Goal: Transaction & Acquisition: Purchase product/service

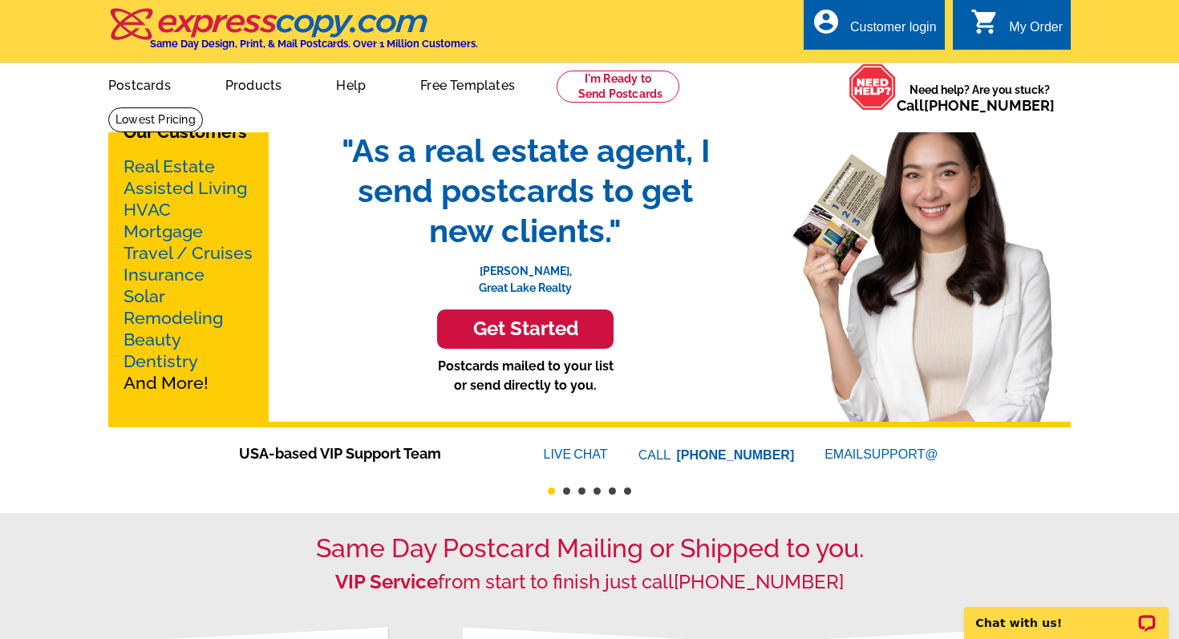
click at [196, 161] on link "Real Estate" at bounding box center [169, 166] width 91 height 20
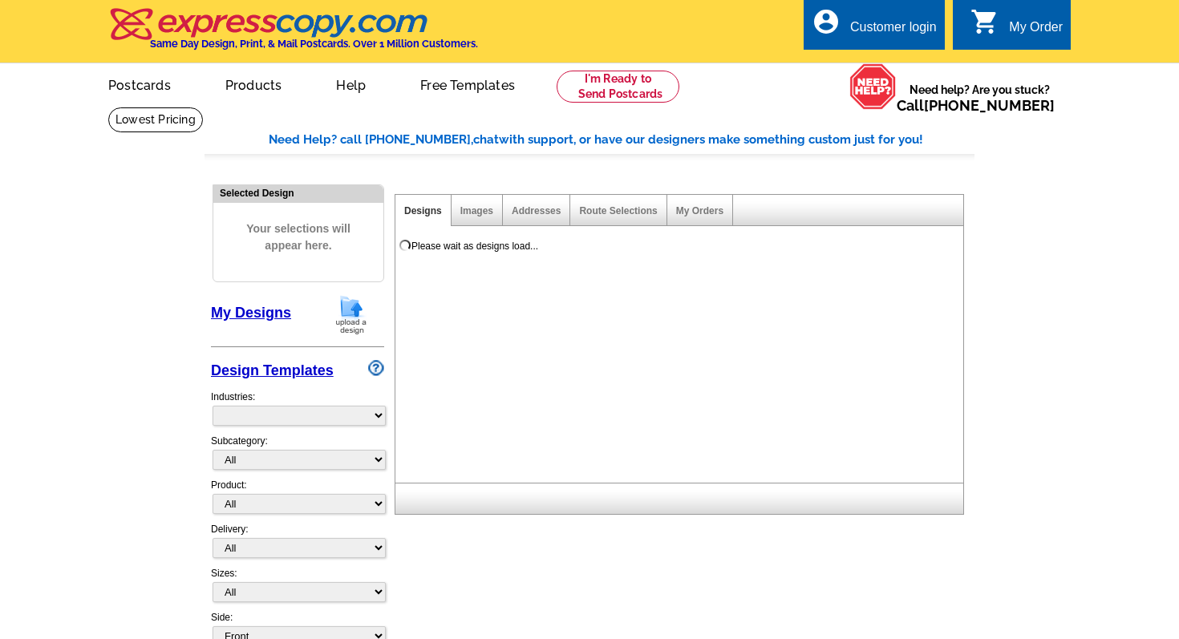
select select "785"
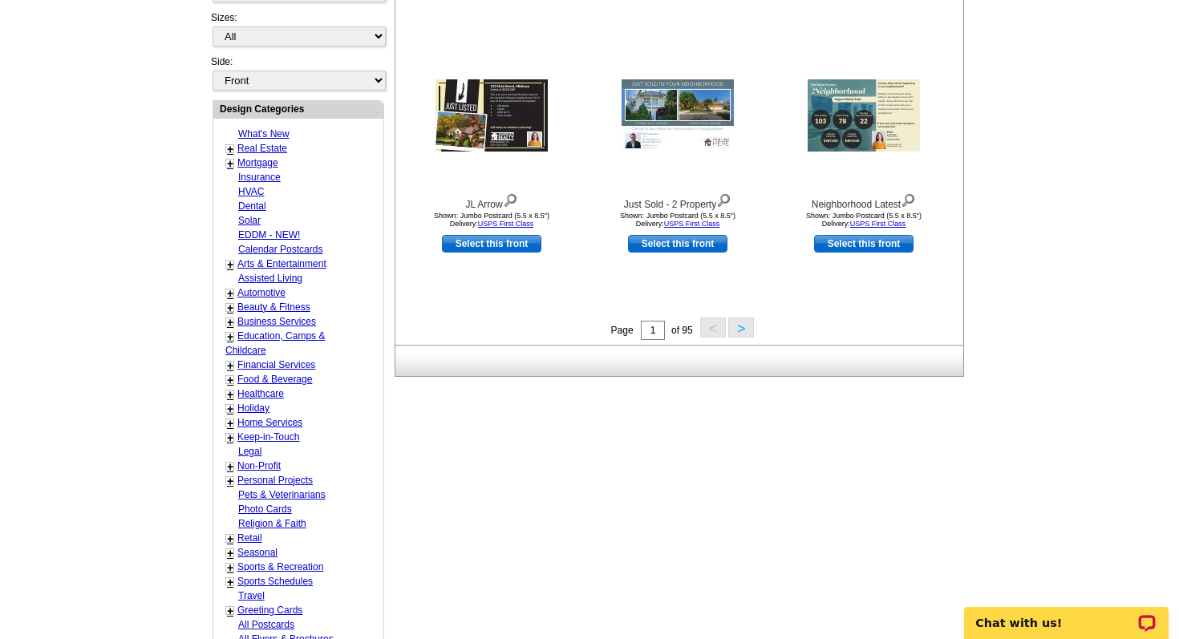
scroll to position [555, 0]
click at [260, 144] on link "Real Estate" at bounding box center [262, 149] width 50 height 11
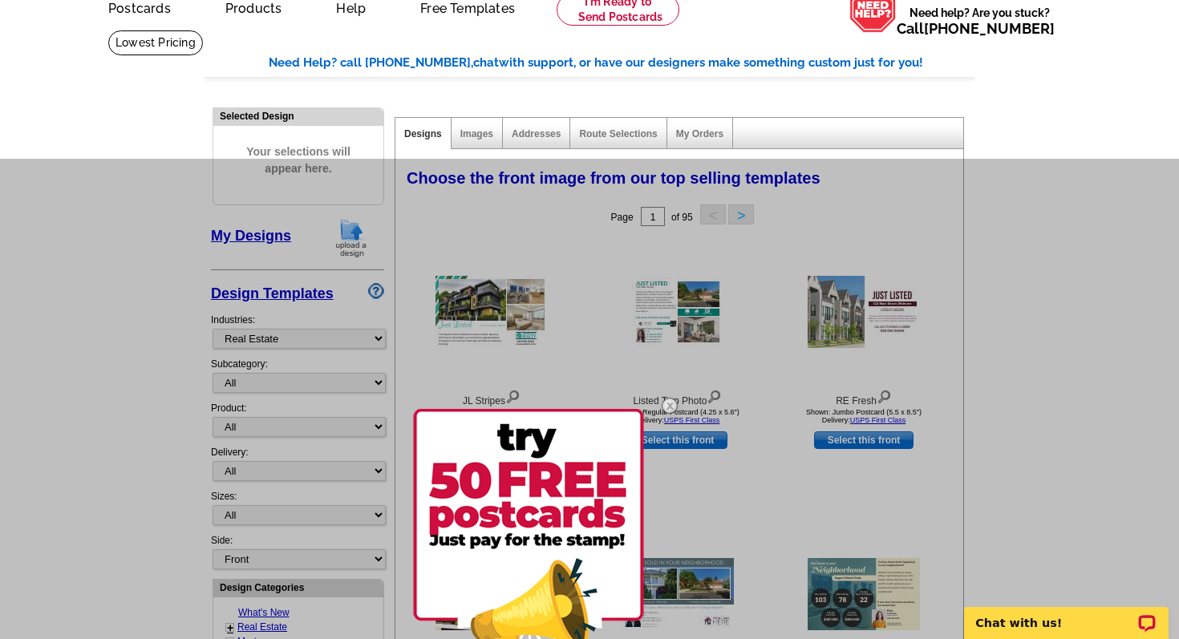
scroll to position [0, 0]
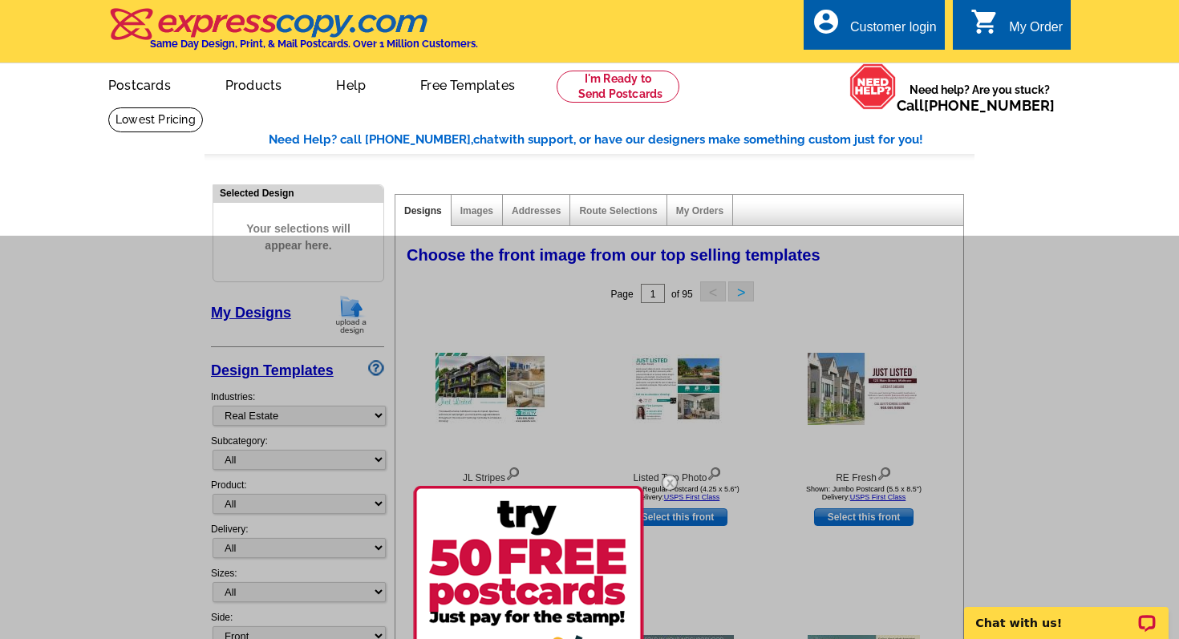
click at [669, 480] on img at bounding box center [669, 483] width 47 height 47
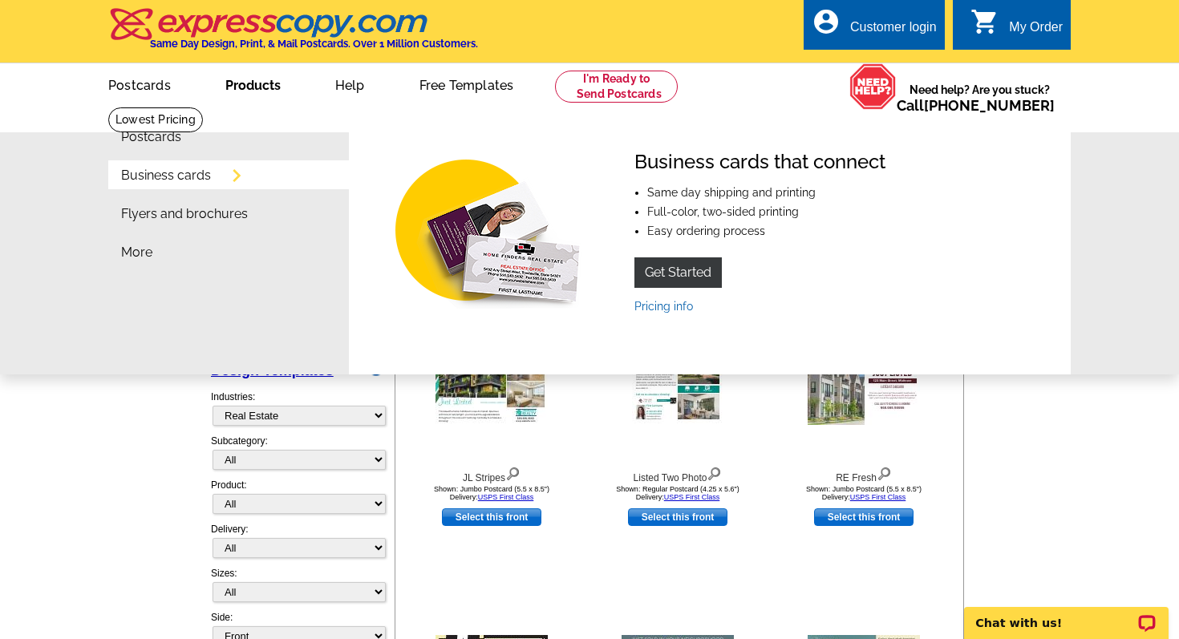
click at [188, 180] on link "Business cards" at bounding box center [166, 175] width 90 height 13
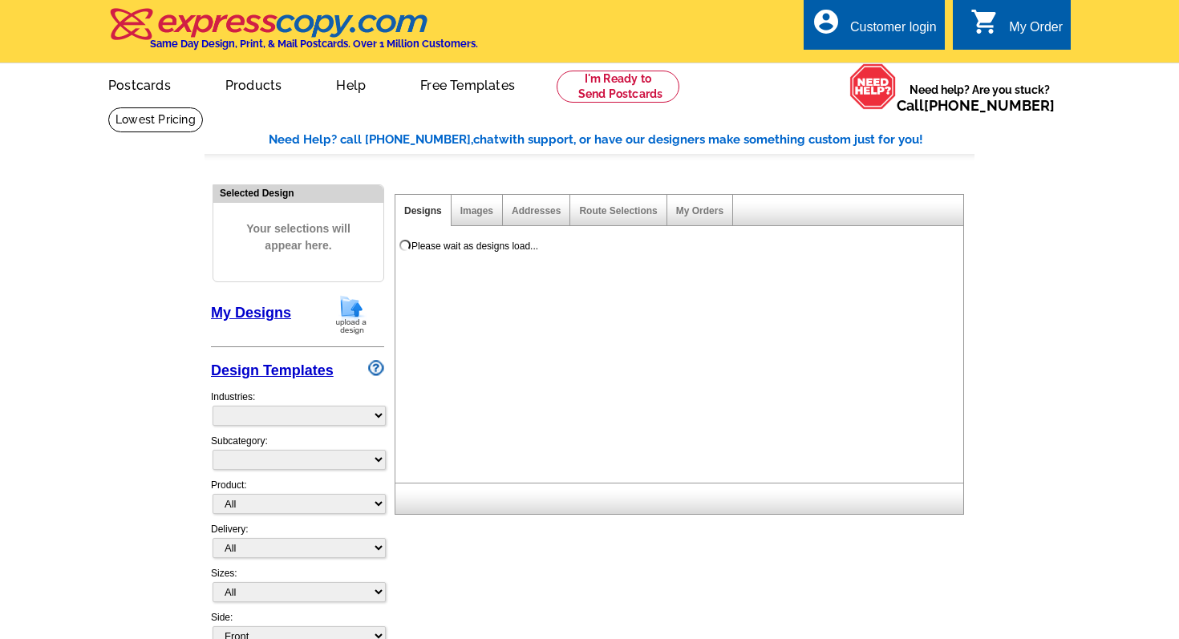
select select
select select "785"
